Goal: Task Accomplishment & Management: Use online tool/utility

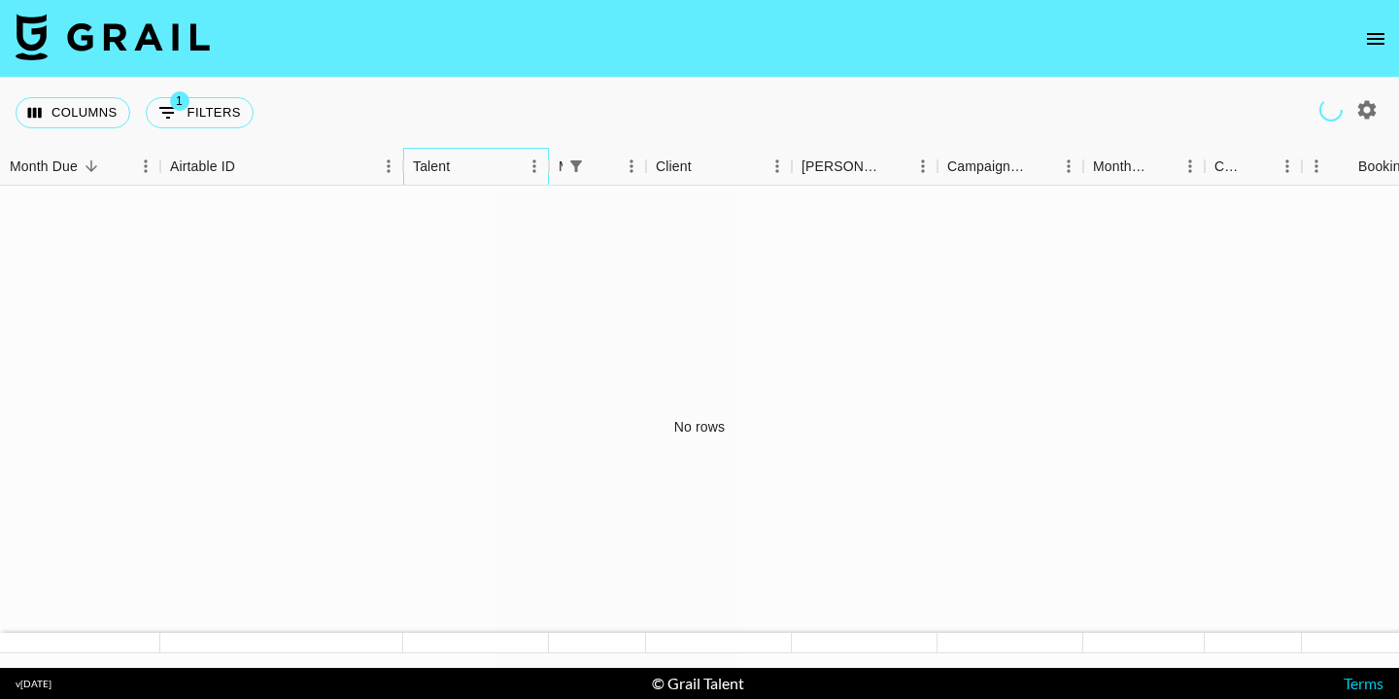
click at [436, 172] on div "Talent" at bounding box center [431, 167] width 37 height 38
click at [1375, 46] on icon "open drawer" at bounding box center [1375, 38] width 23 height 23
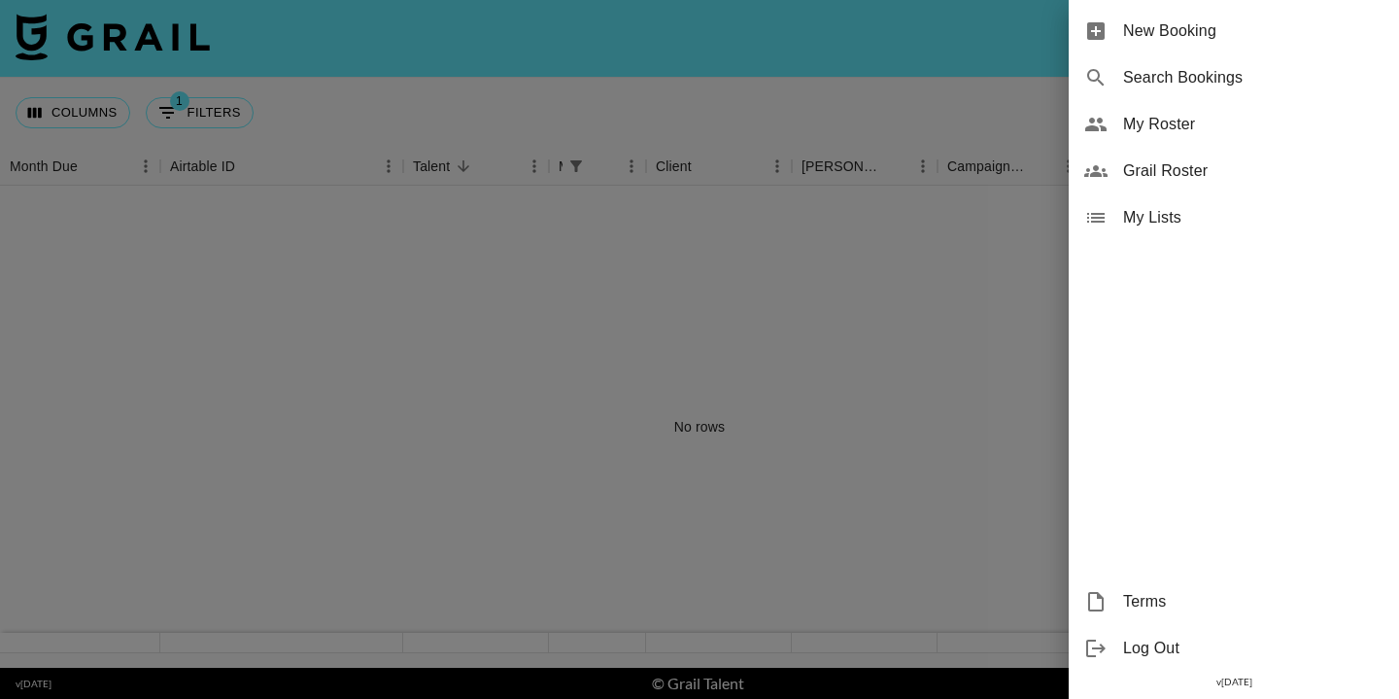
click at [1180, 19] on span "New Booking" at bounding box center [1253, 30] width 260 height 23
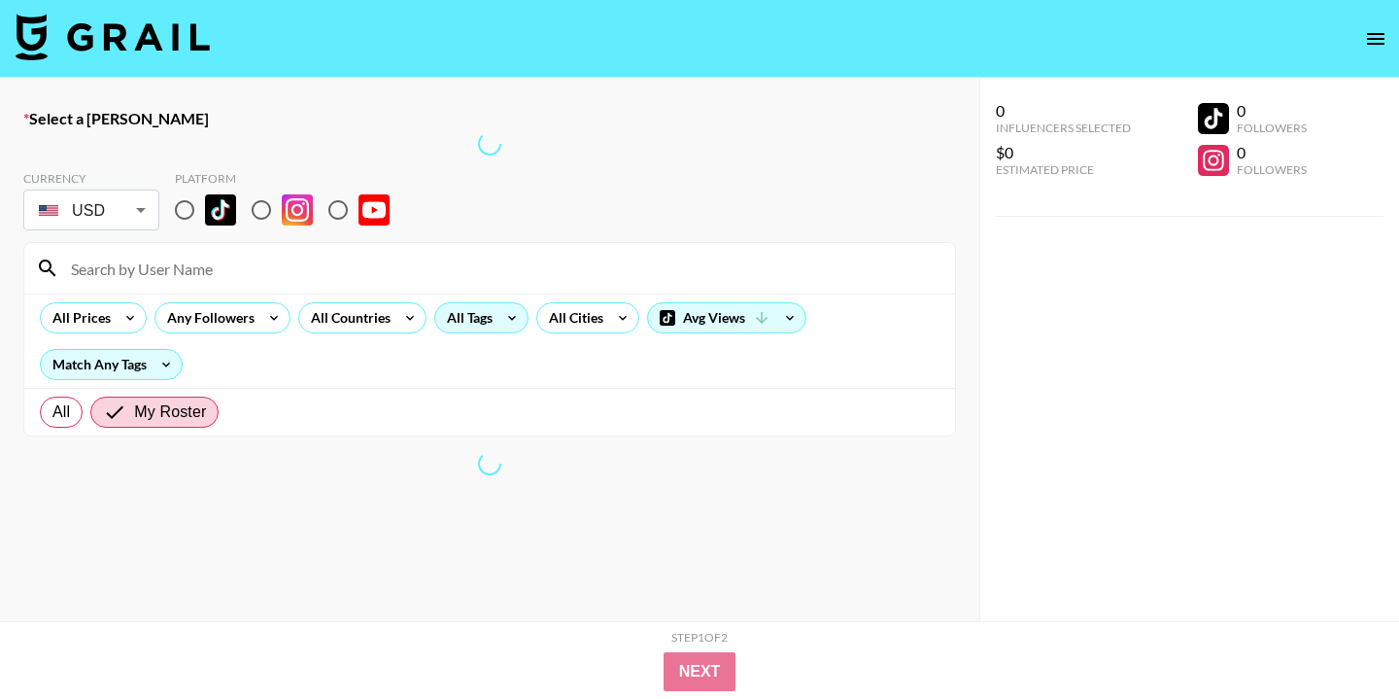
click at [494, 325] on div "All Tags" at bounding box center [481, 317] width 94 height 31
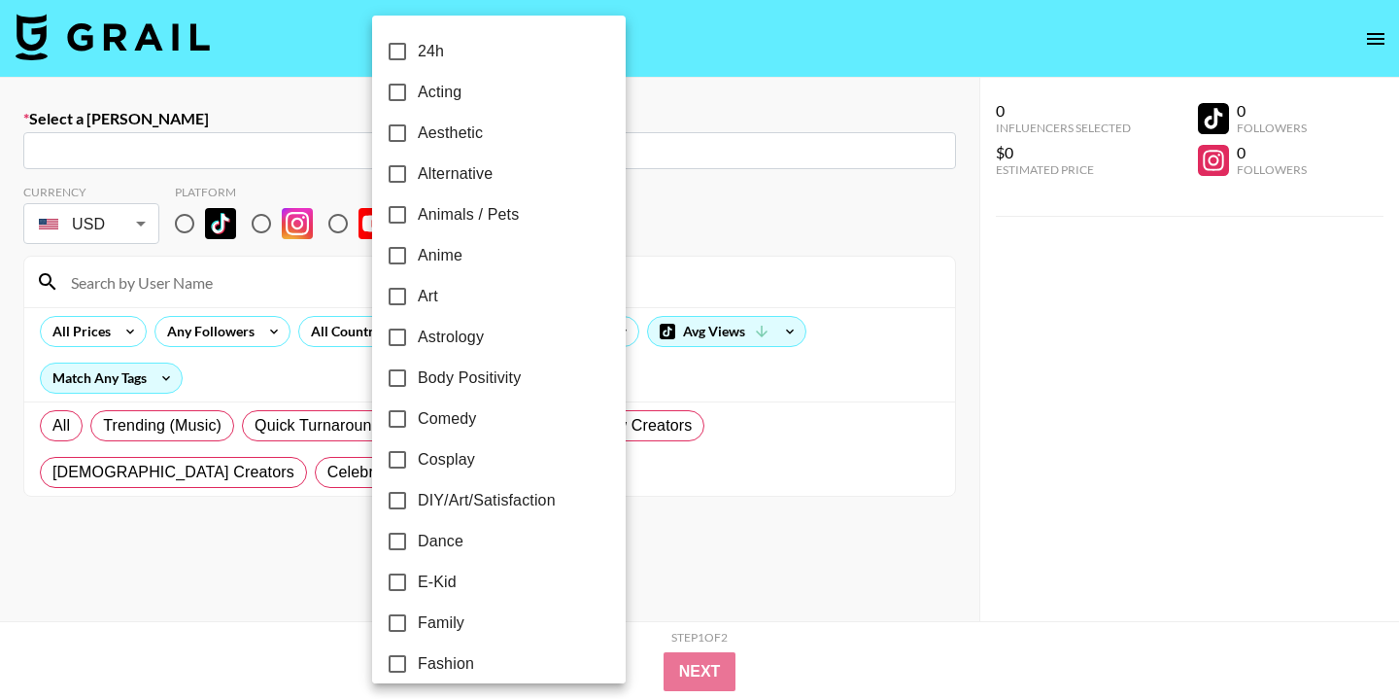
click at [599, 262] on div at bounding box center [699, 349] width 1399 height 699
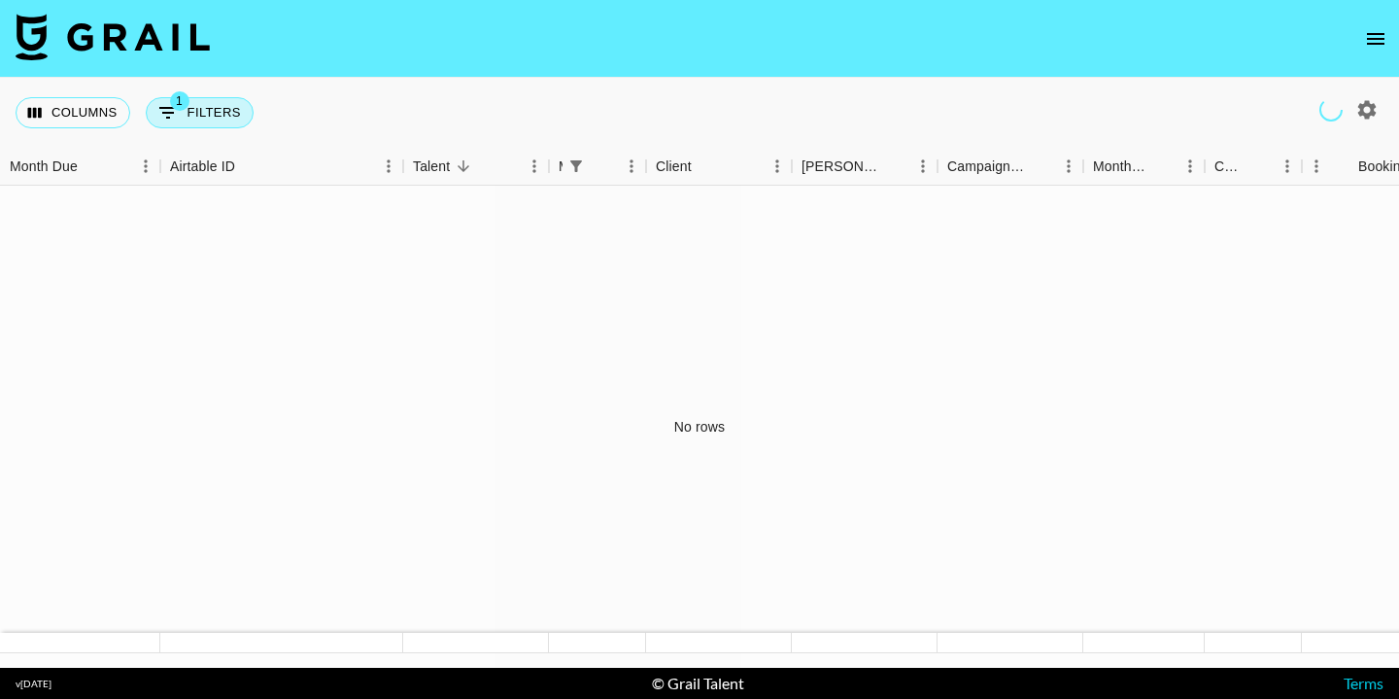
click at [224, 105] on button "1 Filters" at bounding box center [200, 112] width 108 height 31
select select "managerIds"
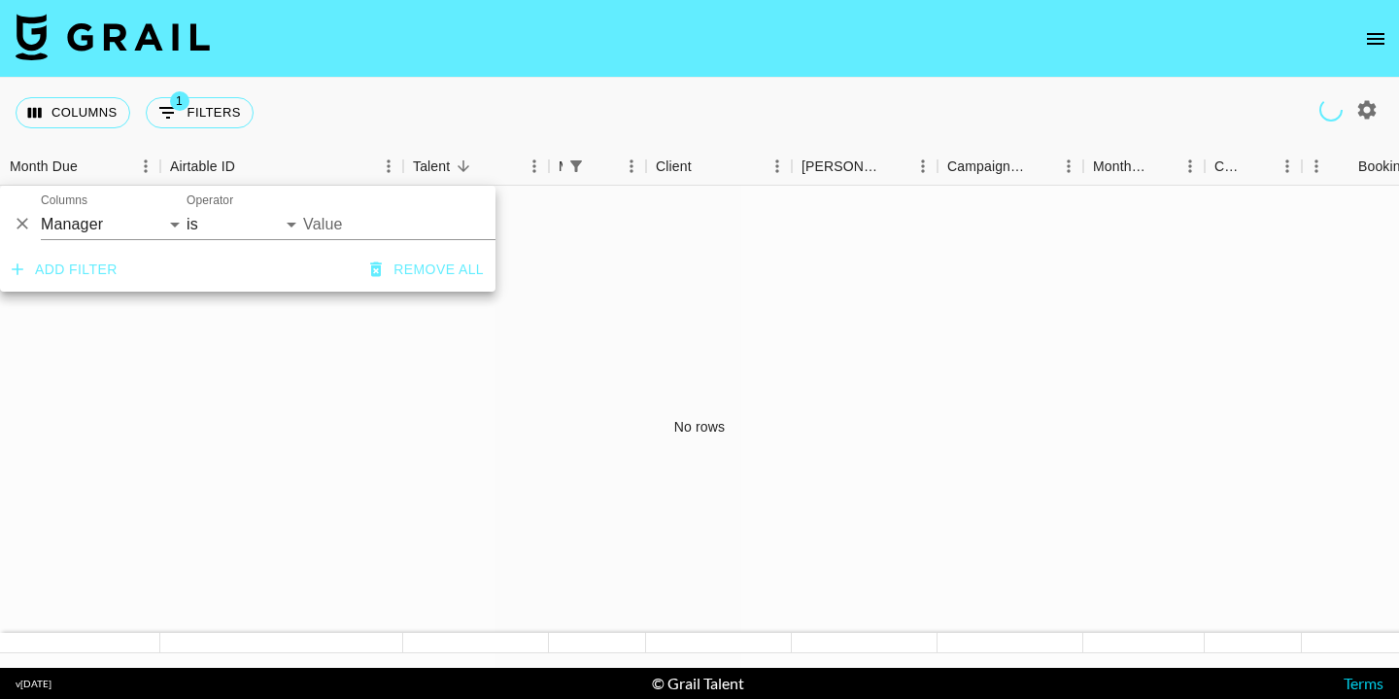
click at [394, 273] on button "Remove all" at bounding box center [426, 270] width 129 height 36
click at [413, 113] on div "Columns 0 Filters + Booking" at bounding box center [699, 113] width 1399 height 70
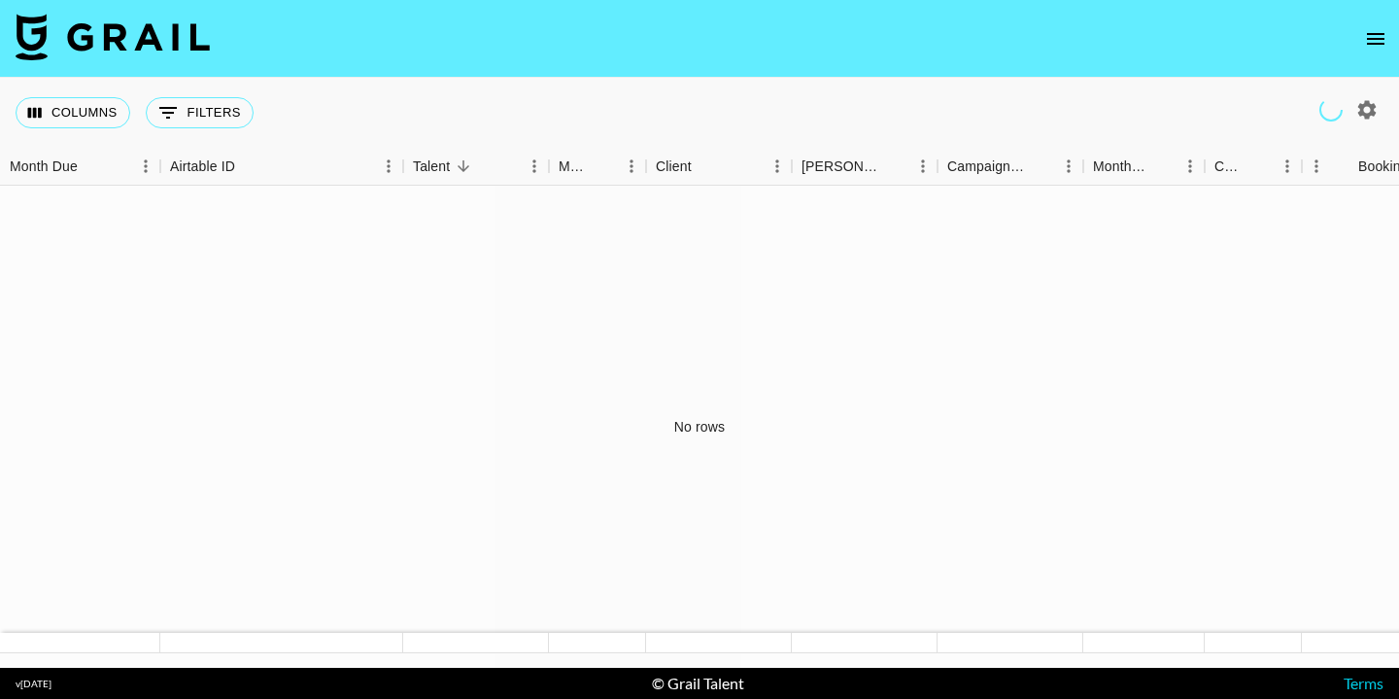
click at [1052, 262] on div "No rows" at bounding box center [699, 427] width 1399 height 482
